Goal: Information Seeking & Learning: Learn about a topic

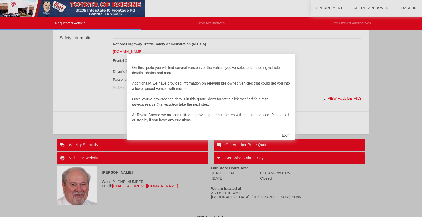
scroll to position [222, 0]
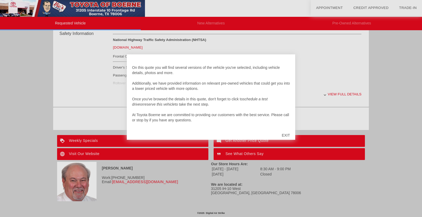
click at [287, 133] on div "EXIT" at bounding box center [286, 136] width 19 height 16
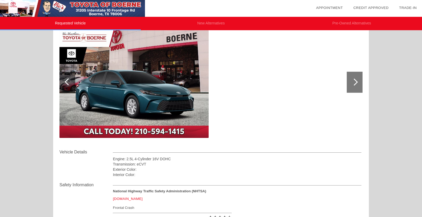
scroll to position [79, 0]
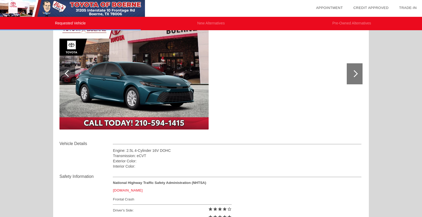
click at [147, 88] on img at bounding box center [134, 74] width 149 height 112
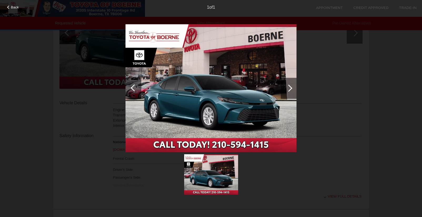
scroll to position [117, 0]
click at [6, 8] on div "Back" at bounding box center [13, 6] width 26 height 3
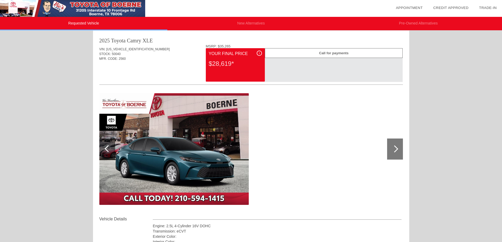
scroll to position [0, 0]
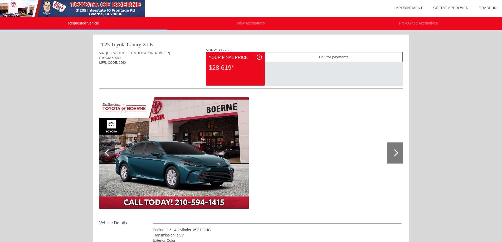
click at [129, 52] on span "[US_VEHICLE_IDENTIFICATION_NUMBER]" at bounding box center [137, 53] width 63 height 4
copy span "[US_VEHICLE_IDENTIFICATION_NUMBER]"
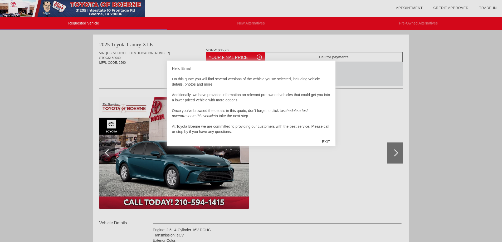
click at [325, 144] on div "EXIT" at bounding box center [325, 142] width 19 height 16
